Goal: Information Seeking & Learning: Learn about a topic

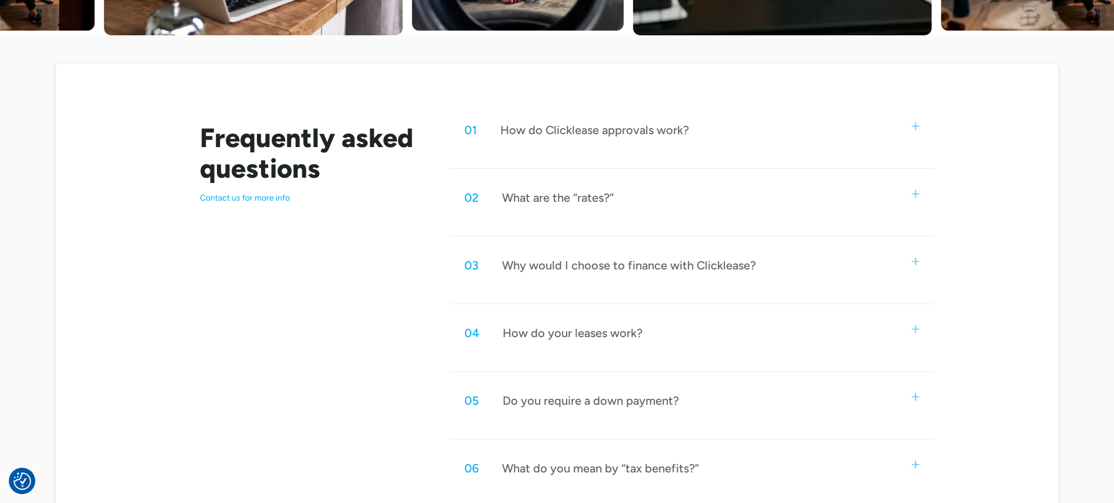
scroll to position [537, 0]
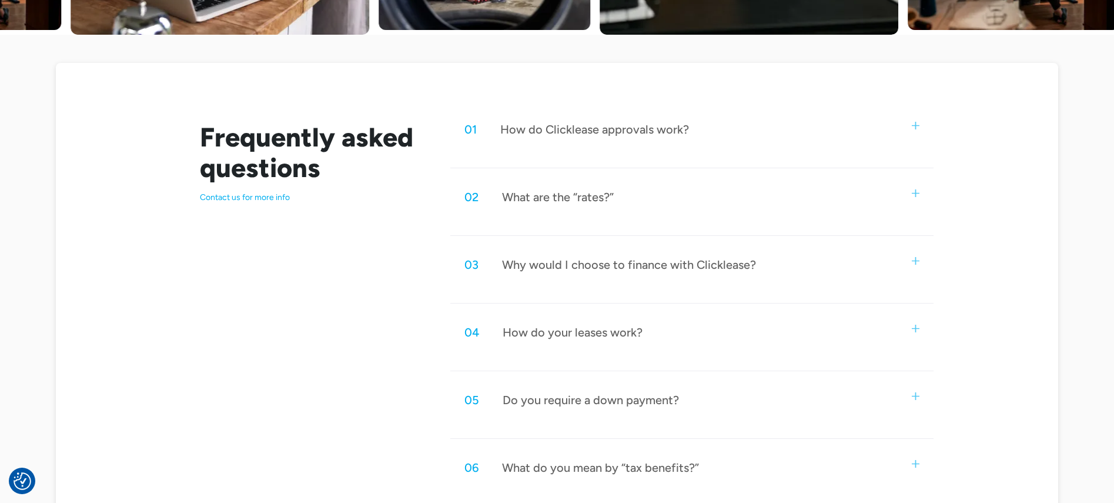
click at [662, 202] on div "02 What are the “rates?”" at bounding box center [691, 197] width 483 height 39
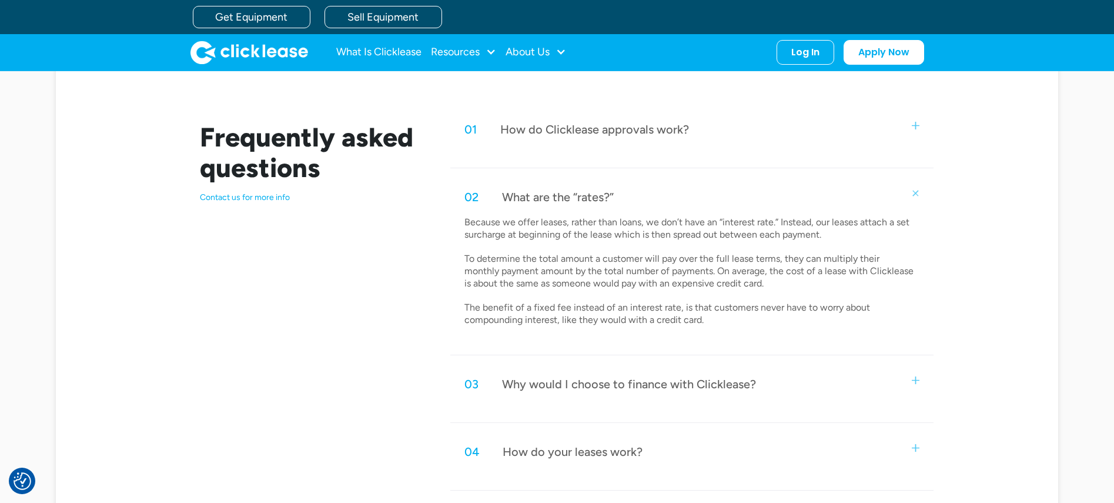
click at [713, 308] on p "Because we offer leases, rather than loans, we don’t have an “interest rate.” I…" at bounding box center [691, 271] width 452 height 110
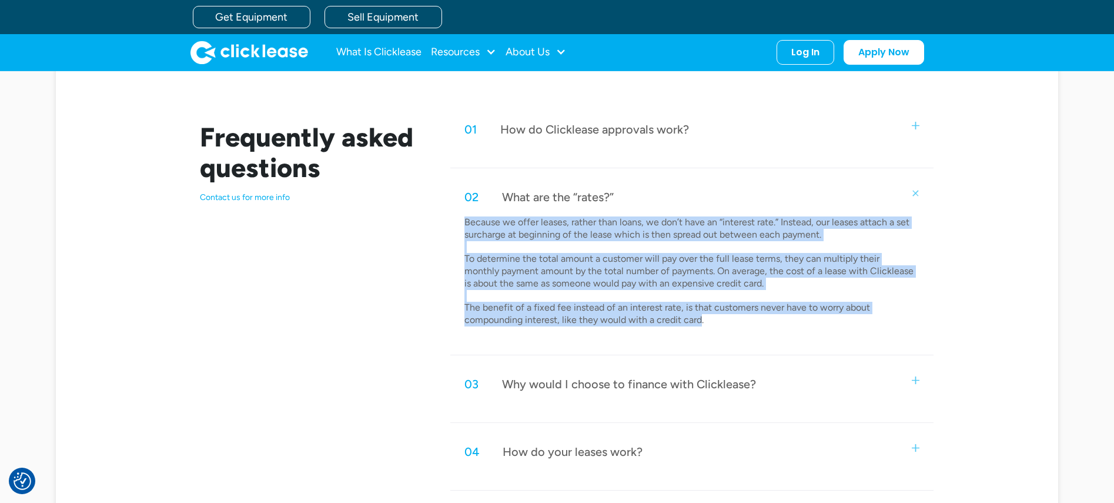
drag, startPoint x: 702, startPoint y: 318, endPoint x: 461, endPoint y: 222, distance: 258.9
click at [461, 222] on div "Because we offer leases, rather than loans, we don’t have an “interest rate.” I…" at bounding box center [691, 275] width 483 height 119
copy p "Because we offer leases, rather than loans, we don’t have an “interest rate.” I…"
click at [735, 285] on p "Because we offer leases, rather than loans, we don’t have an “interest rate.” I…" at bounding box center [691, 271] width 452 height 110
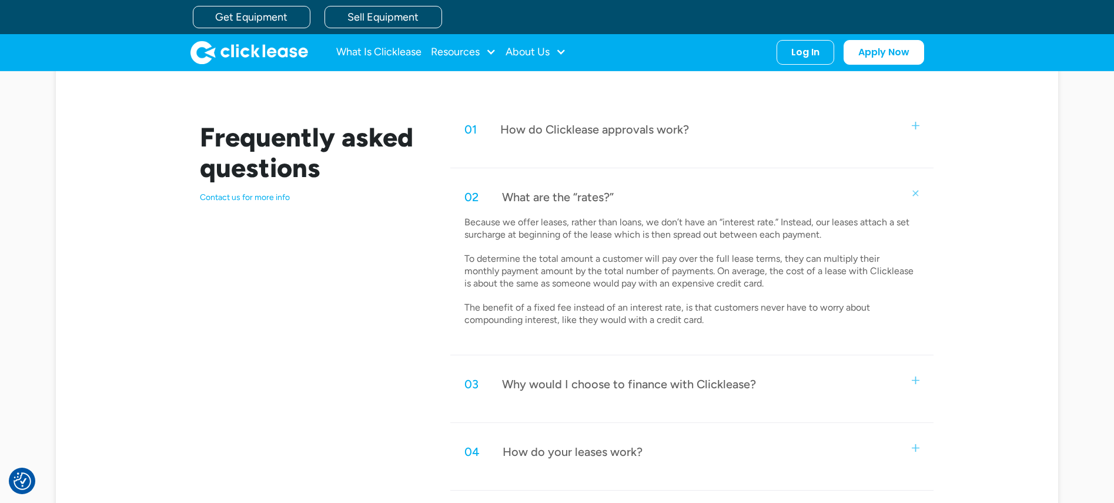
drag, startPoint x: 737, startPoint y: 284, endPoint x: 732, endPoint y: 285, distance: 5.9
click at [737, 285] on p "Because we offer leases, rather than loans, we don’t have an “interest rate.” I…" at bounding box center [691, 271] width 452 height 110
click at [682, 321] on p "Because we offer leases, rather than loans, we don’t have an “interest rate.” I…" at bounding box center [691, 271] width 452 height 110
click at [688, 316] on p "Because we offer leases, rather than loans, we don’t have an “interest rate.” I…" at bounding box center [691, 271] width 452 height 110
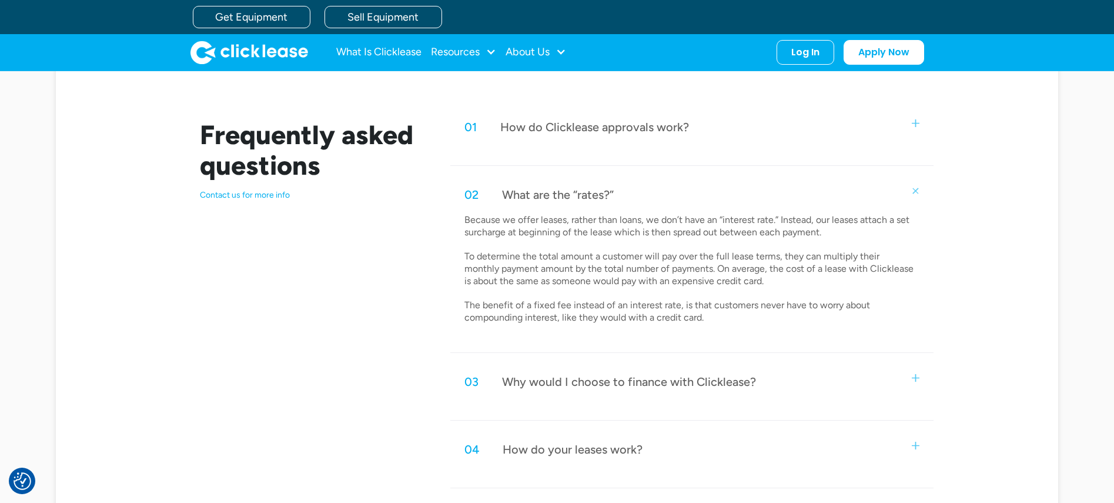
scroll to position [540, 0]
click at [565, 284] on p "Because we offer leases, rather than loans, we don’t have an “interest rate.” I…" at bounding box center [691, 268] width 452 height 110
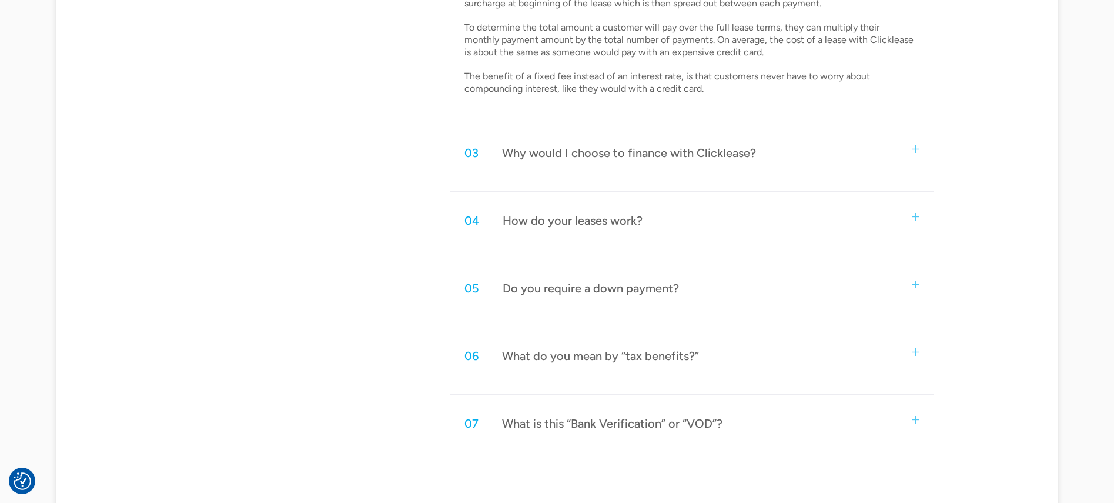
scroll to position [769, 0]
click at [570, 358] on div "What do you mean by “tax benefits?”" at bounding box center [600, 355] width 197 height 15
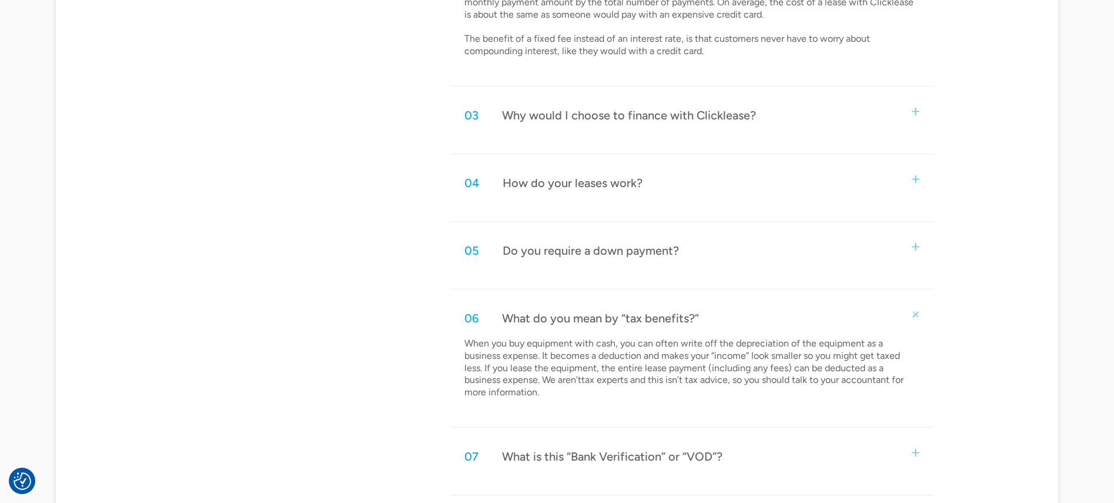
scroll to position [810, 0]
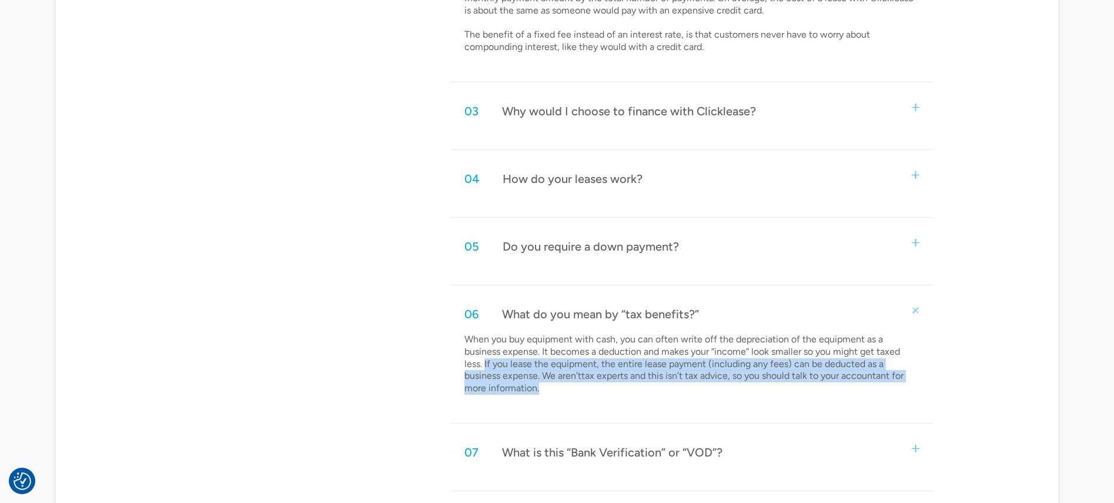
drag, startPoint x: 543, startPoint y: 388, endPoint x: 486, endPoint y: 366, distance: 61.6
click at [486, 366] on p "When you buy equipment with cash, you can often write off the depreciation of t…" at bounding box center [691, 363] width 452 height 61
copy p "If you lease the equipment, the entire lease payment (including any fees) can b…"
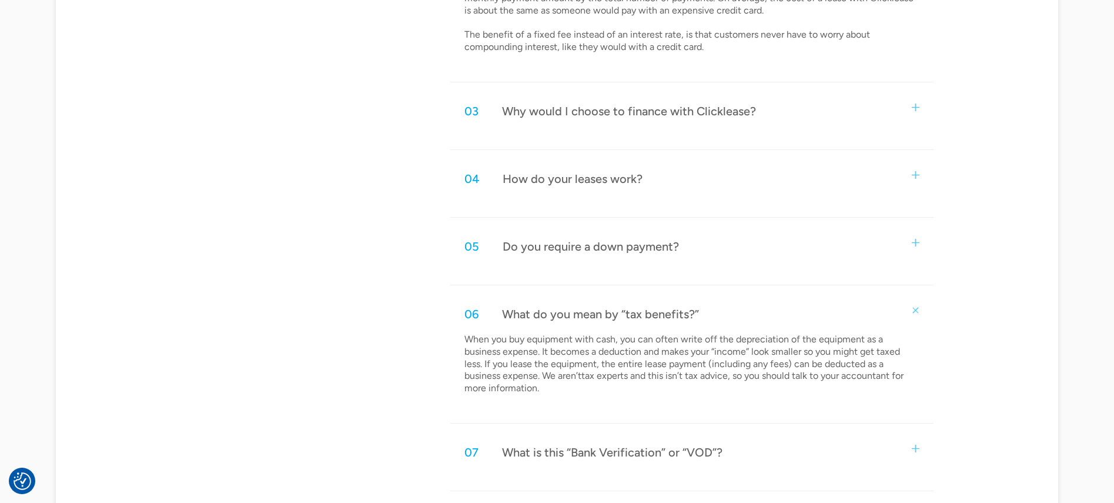
drag, startPoint x: 588, startPoint y: 348, endPoint x: 562, endPoint y: 349, distance: 25.9
click at [588, 348] on p "When you buy equipment with cash, you can often write off the depreciation of t…" at bounding box center [691, 363] width 452 height 61
drag, startPoint x: 489, startPoint y: 365, endPoint x: 548, endPoint y: 366, distance: 59.4
click at [588, 366] on p "When you buy equipment with cash, you can often write off the depreciation of t…" at bounding box center [691, 363] width 452 height 61
drag, startPoint x: 519, startPoint y: 365, endPoint x: 499, endPoint y: 363, distance: 19.4
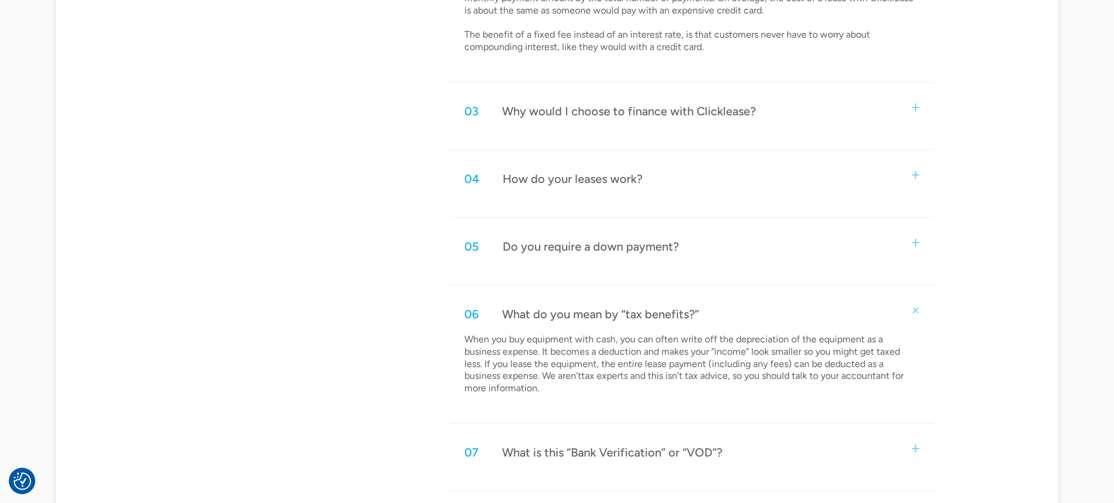
click at [519, 365] on p "When you buy equipment with cash, you can often write off the depreciation of t…" at bounding box center [691, 363] width 452 height 61
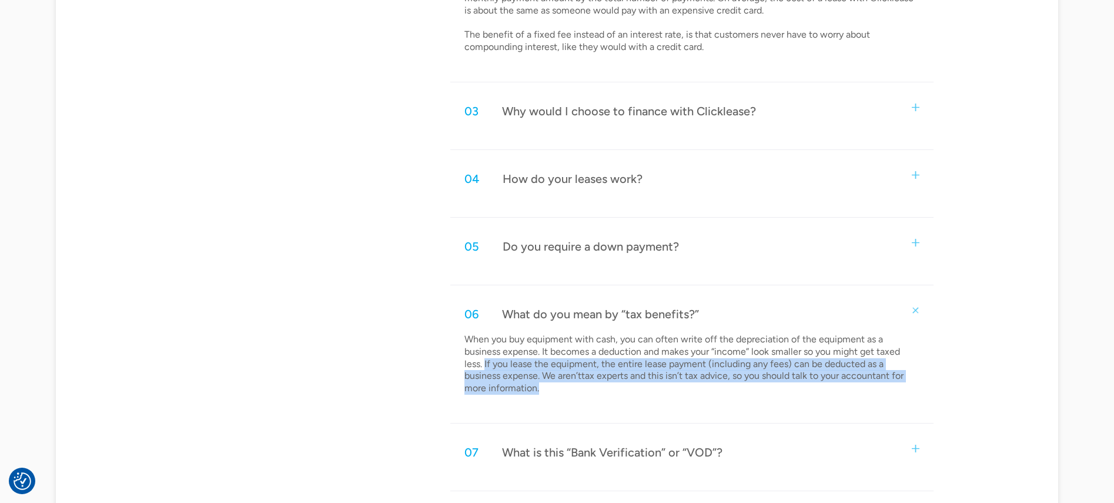
drag, startPoint x: 486, startPoint y: 363, endPoint x: 776, endPoint y: 395, distance: 291.7
click at [775, 395] on div "When you buy equipment with cash, you can often write off the depreciation of t…" at bounding box center [691, 368] width 483 height 71
copy p "If you lease the equipment, the entire lease payment (including any fees) can b…"
